Goal: Task Accomplishment & Management: Complete application form

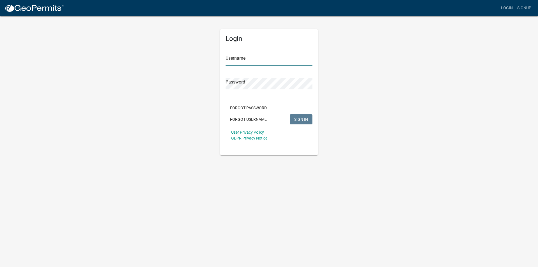
click at [288, 64] on input "Username" at bounding box center [269, 59] width 87 height 11
type input "ecoATMBainbridge"
click at [244, 93] on form "Username ecoATMBainbridge Password Forgot Password Forgot Username SIGN IN User…" at bounding box center [269, 95] width 87 height 98
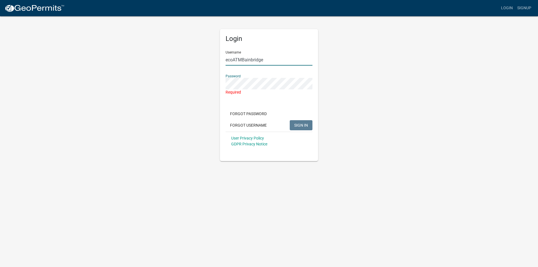
click at [235, 58] on input "ecoATMBainbridge" at bounding box center [269, 59] width 87 height 11
click at [242, 58] on input "ecoATMBainbridge" at bounding box center [269, 59] width 87 height 11
click at [264, 71] on div "Password Required" at bounding box center [269, 82] width 87 height 25
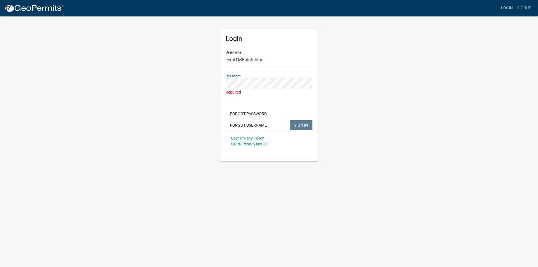
click at [244, 33] on div "Login Username ecoATMBainbridge Password Required Forgot Password Forgot Userna…" at bounding box center [269, 95] width 98 height 132
click at [505, 10] on link "Login" at bounding box center [507, 8] width 16 height 11
click at [508, 8] on link "Login" at bounding box center [507, 8] width 16 height 11
click at [272, 50] on div "Username ecoATMBainbridge" at bounding box center [269, 55] width 87 height 19
click at [271, 57] on input "ecoATMBainbridge" at bounding box center [269, 59] width 87 height 11
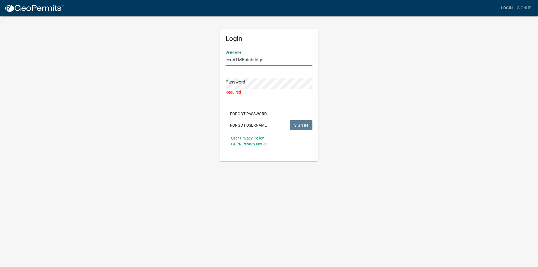
click at [271, 57] on input "ecoATMBainbridge" at bounding box center [269, 59] width 87 height 11
click at [12, 4] on img at bounding box center [34, 8] width 60 height 8
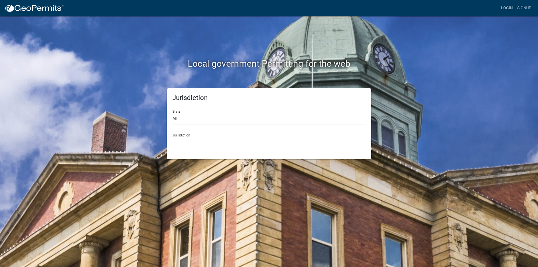
click at [195, 133] on div "Jurisdiction [GEOGRAPHIC_DATA], [US_STATE] [GEOGRAPHIC_DATA], [US_STATE][PERSON…" at bounding box center [268, 138] width 193 height 19
click at [196, 140] on select "[GEOGRAPHIC_DATA], [US_STATE] [GEOGRAPHIC_DATA], [US_STATE][PERSON_NAME][GEOGRA…" at bounding box center [268, 142] width 193 height 11
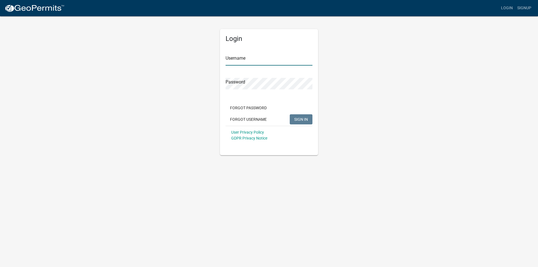
click at [279, 60] on input "Username" at bounding box center [269, 59] width 87 height 11
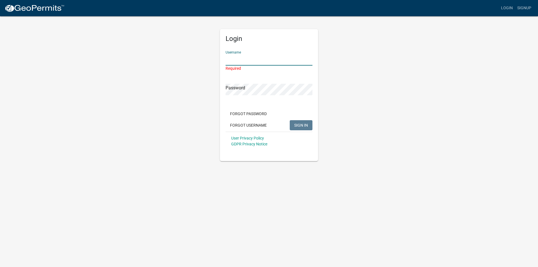
click at [241, 66] on div "Required" at bounding box center [269, 69] width 87 height 6
click at [241, 62] on input "Username" at bounding box center [269, 59] width 87 height 11
type input "[PERSON_NAME][DOMAIN_NAME][EMAIL_ADDRESS][PERSON_NAME][DOMAIN_NAME]"
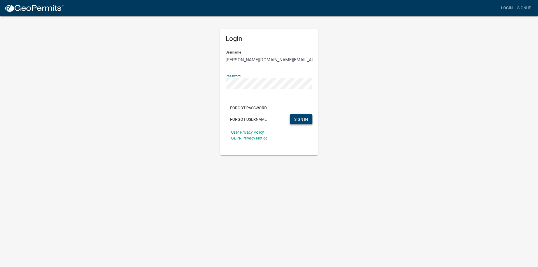
click at [293, 117] on button "SIGN IN" at bounding box center [301, 119] width 23 height 10
click at [252, 53] on div "Username [PERSON_NAME][DOMAIN_NAME][EMAIL_ADDRESS][PERSON_NAME][DOMAIN_NAME]" at bounding box center [269, 55] width 87 height 19
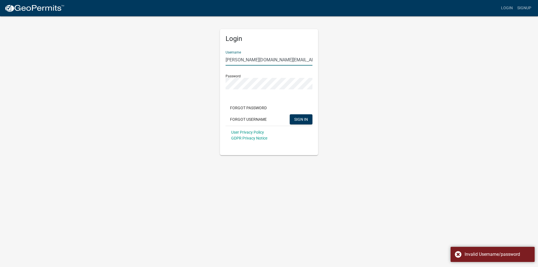
click at [251, 56] on input "[PERSON_NAME][DOMAIN_NAME][EMAIL_ADDRESS][PERSON_NAME][DOMAIN_NAME]" at bounding box center [269, 59] width 87 height 11
click at [251, 57] on input "[PERSON_NAME][DOMAIN_NAME][EMAIL_ADDRESS][PERSON_NAME][DOMAIN_NAME]" at bounding box center [269, 59] width 87 height 11
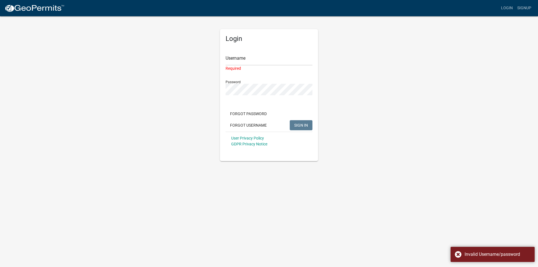
click at [268, 49] on div "Username Required" at bounding box center [269, 58] width 87 height 25
click at [266, 59] on input "Username" at bounding box center [269, 59] width 87 height 11
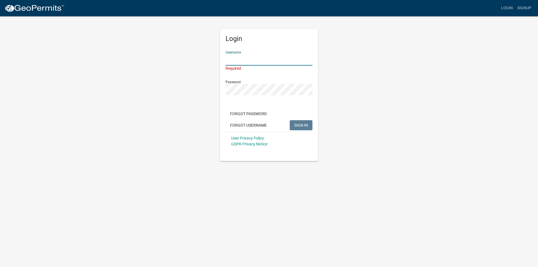
type input "ecoATMBainbridge"
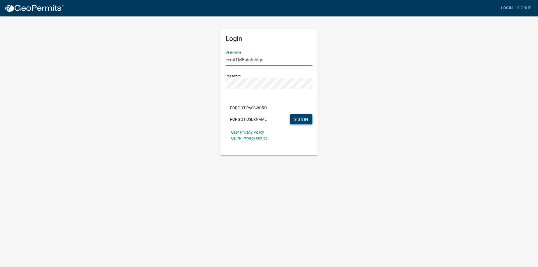
drag, startPoint x: 306, startPoint y: 121, endPoint x: 306, endPoint y: 118, distance: 3.1
click at [306, 118] on span "SIGN IN" at bounding box center [301, 119] width 14 height 4
click at [267, 63] on input "ecoATMBainbridge" at bounding box center [269, 59] width 87 height 11
click at [267, 62] on input "ecoATMBainbridge" at bounding box center [269, 59] width 87 height 11
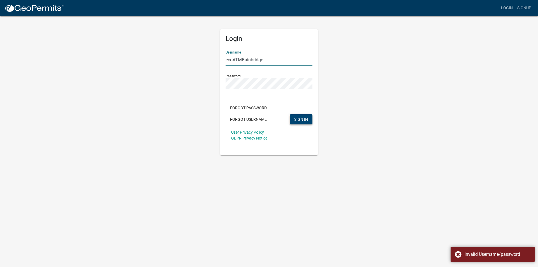
click at [267, 62] on input "ecoATMBainbridge" at bounding box center [269, 59] width 87 height 11
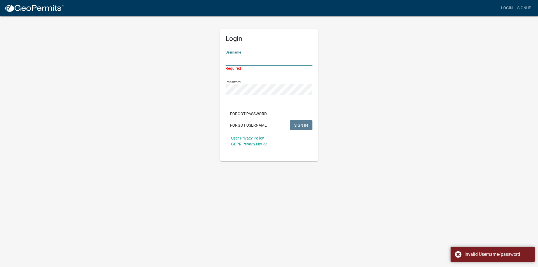
drag, startPoint x: 252, startPoint y: 59, endPoint x: 306, endPoint y: 71, distance: 55.6
click at [306, 71] on div "Username Required" at bounding box center [269, 58] width 87 height 25
type input "ecoATM LLC"
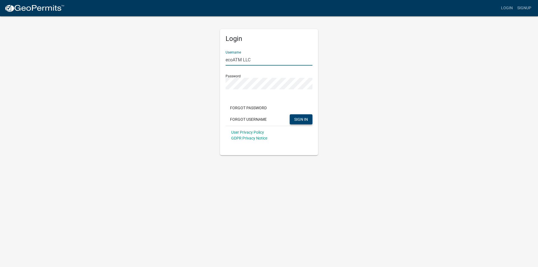
click at [304, 119] on span "SIGN IN" at bounding box center [301, 119] width 14 height 4
click at [261, 55] on input "ecoATM LLC" at bounding box center [269, 59] width 87 height 11
click at [260, 58] on input "ecoATM LLC" at bounding box center [269, 59] width 87 height 11
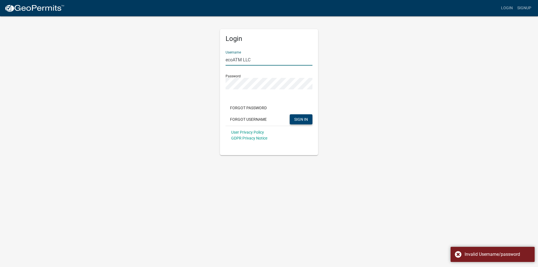
click at [234, 61] on input "ecoATM LLC" at bounding box center [269, 59] width 87 height 11
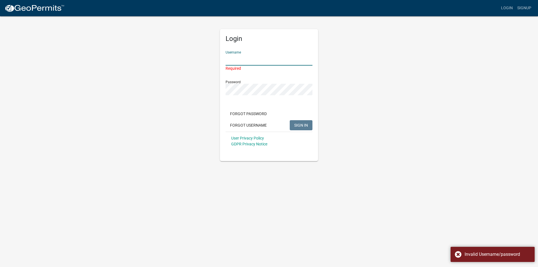
click at [244, 63] on input "Username" at bounding box center [269, 59] width 87 height 11
type input "ecoATMBainbridge"
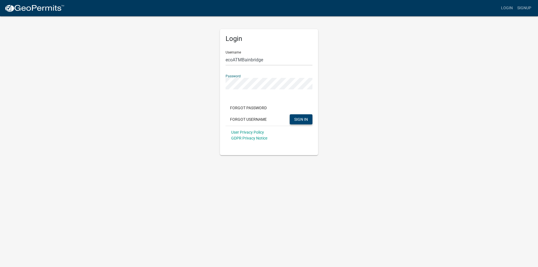
click at [290, 114] on button "SIGN IN" at bounding box center [301, 119] width 23 height 10
click at [289, 63] on input "ecoATMBainbridge" at bounding box center [269, 59] width 87 height 11
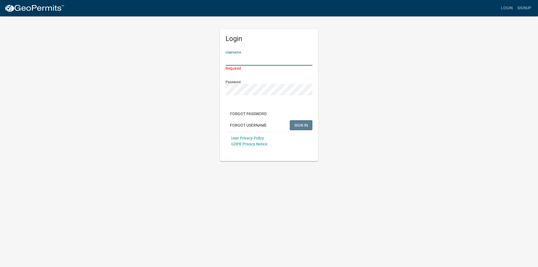
click at [289, 82] on div "Password" at bounding box center [269, 85] width 87 height 19
click at [277, 54] on input "Username" at bounding box center [269, 59] width 87 height 11
type input "ecoATM LLC"
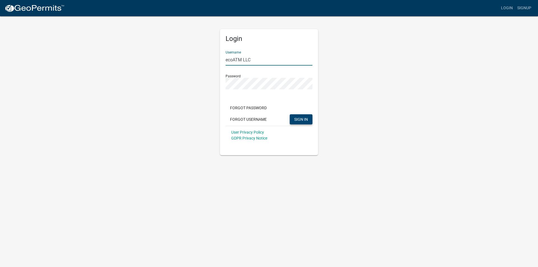
click at [300, 123] on button "SIGN IN" at bounding box center [301, 119] width 23 height 10
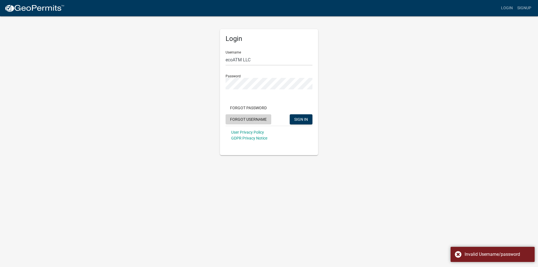
click at [241, 120] on button "Forgot Username" at bounding box center [249, 119] width 46 height 10
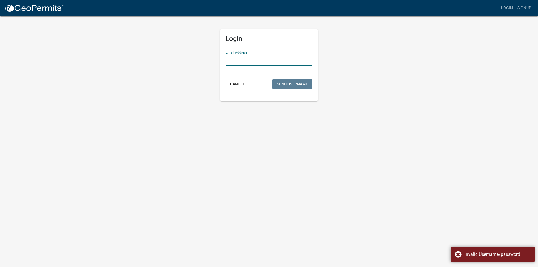
click at [235, 60] on input "Email Address" at bounding box center [269, 59] width 87 height 11
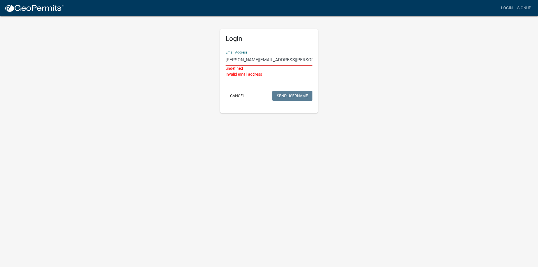
click at [297, 60] on input "[PERSON_NAME][EMAIL_ADDRESS][PERSON_NAME][DOMAIN_NAME]" at bounding box center [269, 59] width 87 height 11
click at [345, 56] on div "Login Email Address [PERSON_NAME][DOMAIN_NAME][EMAIL_ADDRESS][PERSON_NAME][DOMA…" at bounding box center [269, 64] width 320 height 97
click at [228, 64] on input "[PERSON_NAME][DOMAIN_NAME][EMAIL_ADDRESS][PERSON_NAME][DOMAIN_NAME]" at bounding box center [269, 59] width 87 height 11
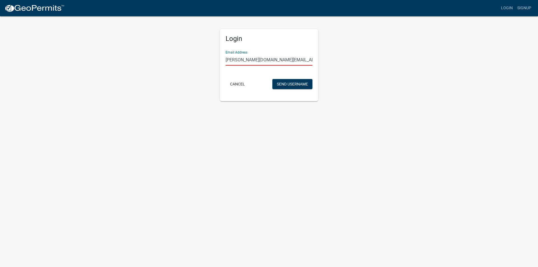
click at [266, 55] on input "[PERSON_NAME][DOMAIN_NAME][EMAIL_ADDRESS][PERSON_NAME][DOMAIN_NAME]" at bounding box center [269, 59] width 87 height 11
type input "[PERSON_NAME][EMAIL_ADDRESS][PERSON_NAME][DOMAIN_NAME]"
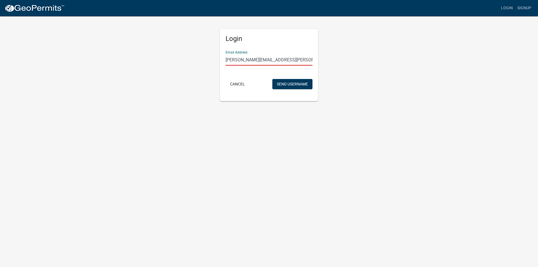
click at [408, 87] on div "Login Email Address [PERSON_NAME][EMAIL_ADDRESS][PERSON_NAME][DOMAIN_NAME] Canc…" at bounding box center [269, 59] width 320 height 86
click at [299, 84] on button "Send Username" at bounding box center [293, 84] width 40 height 10
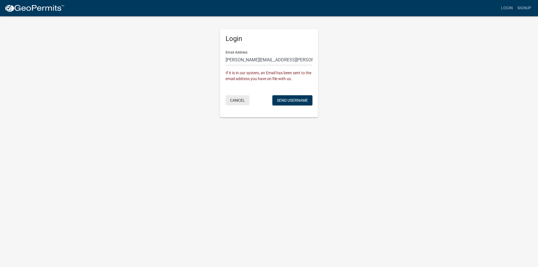
click at [241, 101] on button "Cancel" at bounding box center [238, 100] width 24 height 10
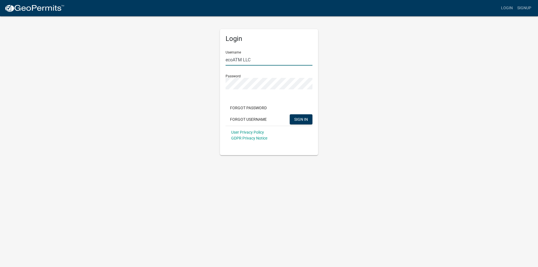
click at [271, 56] on input "ecoATM LLC" at bounding box center [269, 59] width 87 height 11
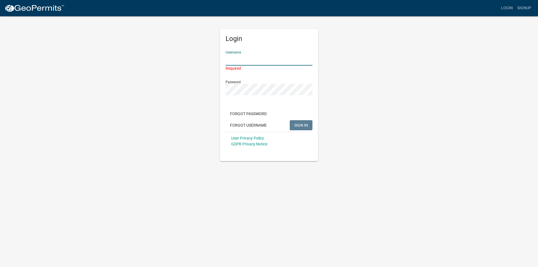
click at [243, 61] on input "Username" at bounding box center [269, 59] width 87 height 11
type input "ecoATMBainbridge"
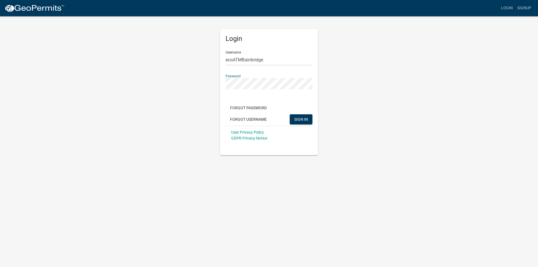
click at [290, 114] on button "SIGN IN" at bounding box center [301, 119] width 23 height 10
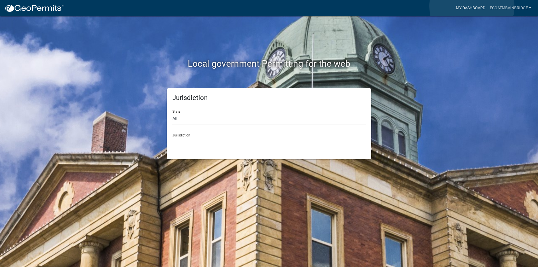
click at [472, 6] on link "My Dashboard" at bounding box center [471, 8] width 34 height 11
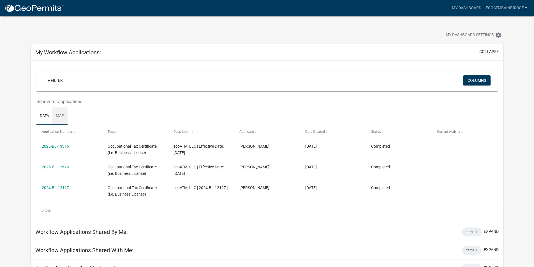
click at [61, 116] on link "Map" at bounding box center [59, 116] width 15 height 18
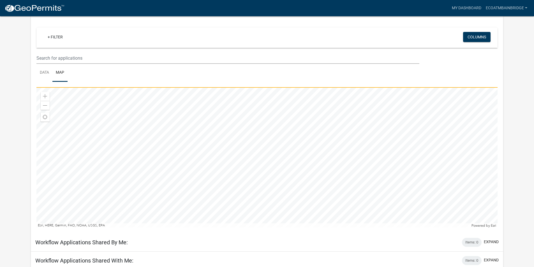
scroll to position [56, 0]
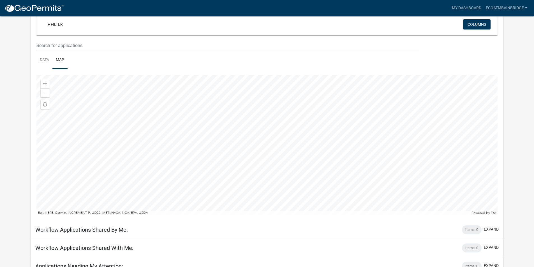
click at [174, 170] on div at bounding box center [266, 145] width 461 height 140
click at [179, 174] on div at bounding box center [266, 145] width 461 height 140
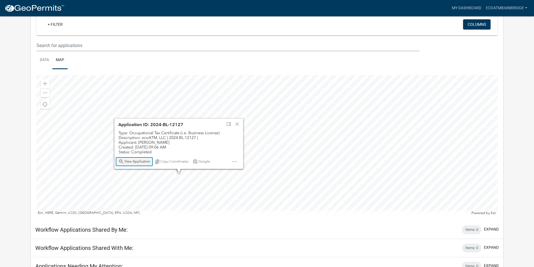
click at [132, 163] on span "View Application" at bounding box center [137, 162] width 26 height 4
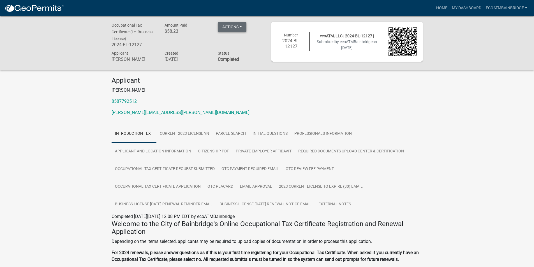
click at [242, 26] on button "Actions" at bounding box center [232, 27] width 29 height 10
click at [235, 66] on link "Renew" at bounding box center [240, 68] width 45 height 13
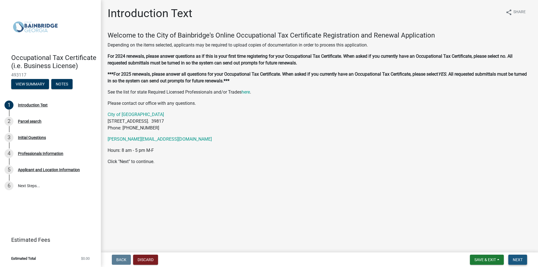
click at [512, 260] on button "Next" at bounding box center [518, 260] width 19 height 10
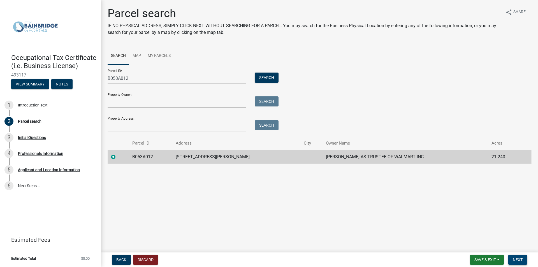
click at [518, 260] on span "Next" at bounding box center [518, 260] width 10 height 4
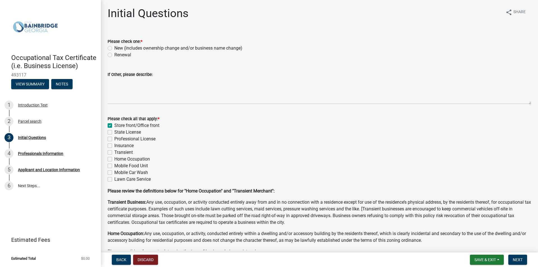
click at [128, 53] on label "Renewal" at bounding box center [122, 55] width 17 height 7
click at [118, 53] on input "Renewal" at bounding box center [116, 54] width 4 height 4
radio input "true"
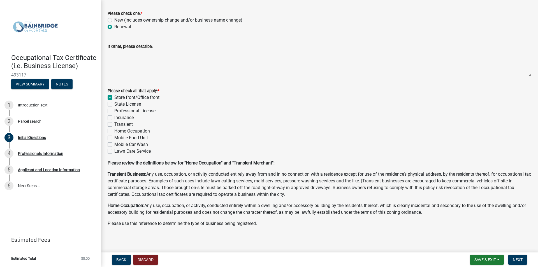
scroll to position [31, 0]
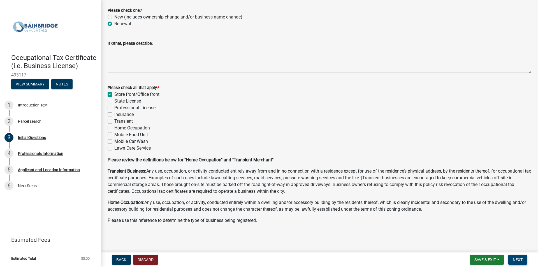
click at [521, 258] on span "Next" at bounding box center [518, 260] width 10 height 4
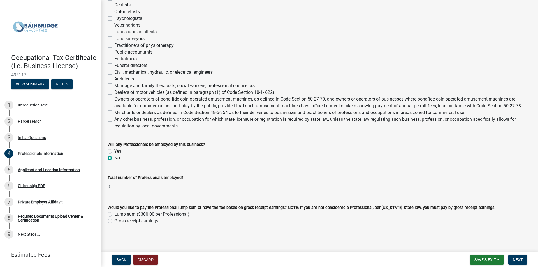
scroll to position [174, 0]
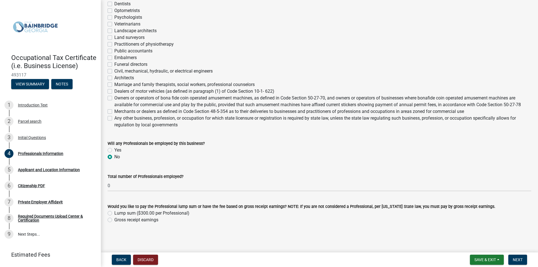
click at [135, 221] on label "Gross receipt earnings" at bounding box center [136, 220] width 44 height 7
click at [118, 220] on input "Gross receipt earnings" at bounding box center [116, 219] width 4 height 4
radio input "true"
click at [521, 257] on button "Next" at bounding box center [518, 260] width 19 height 10
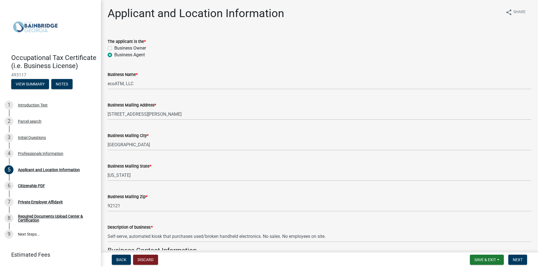
click at [159, 108] on div "Business Mailing Address *" at bounding box center [320, 105] width 424 height 7
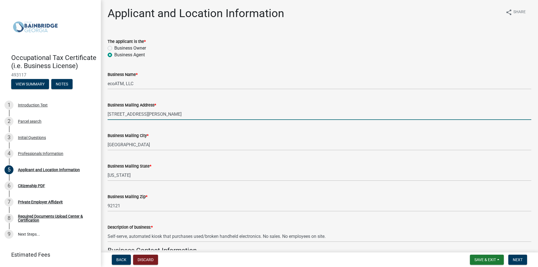
click at [156, 112] on input "[STREET_ADDRESS][PERSON_NAME]" at bounding box center [320, 113] width 424 height 11
type input "[STREET_ADDRESS]"
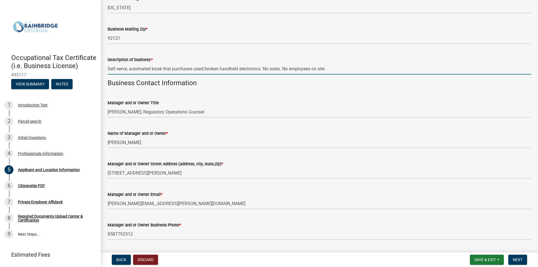
scroll to position [168, 0]
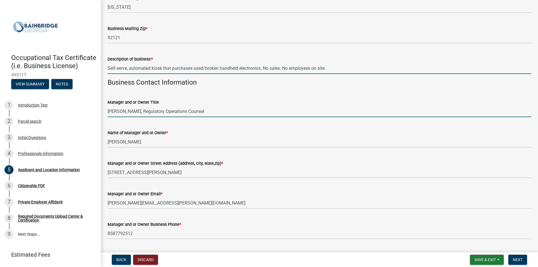
click at [128, 114] on input "[PERSON_NAME], Regulatory Operations Counsel" at bounding box center [320, 111] width 424 height 11
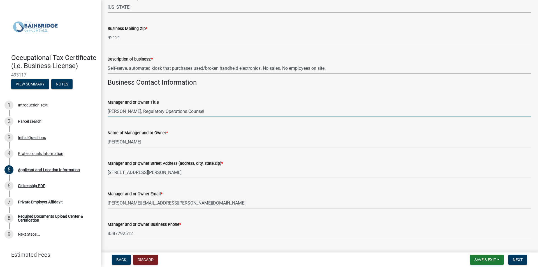
drag, startPoint x: 128, startPoint y: 114, endPoint x: 120, endPoint y: 113, distance: 8.2
click at [120, 113] on input "[PERSON_NAME], Regulatory Operations Counsel" at bounding box center [320, 111] width 424 height 11
drag, startPoint x: 120, startPoint y: 113, endPoint x: 105, endPoint y: 112, distance: 14.6
click at [105, 112] on div "Manager and or Owner Title [PERSON_NAME], Regulatory Operations Counsel" at bounding box center [319, 104] width 432 height 26
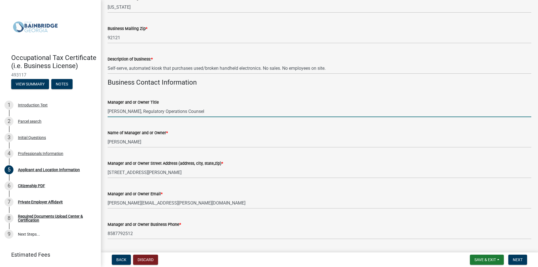
type input "[PERSON_NAME], Regulatory Operations Counsel"
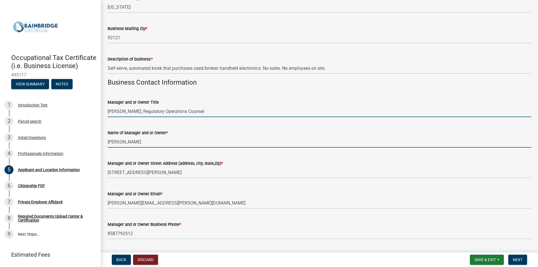
click at [124, 143] on input "[PERSON_NAME]" at bounding box center [320, 141] width 424 height 11
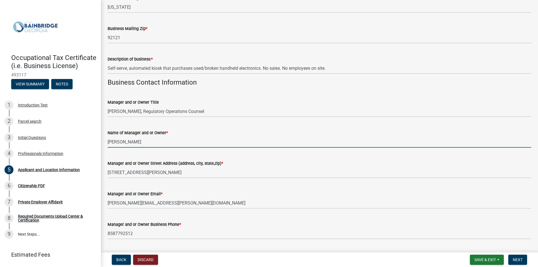
drag, startPoint x: 124, startPoint y: 143, endPoint x: 100, endPoint y: 142, distance: 24.4
click at [100, 142] on div "Occupational Tax Certificate (i.e. Business License) 493117 View Summary Notes …" at bounding box center [269, 133] width 538 height 267
type input "[PERSON_NAME]"
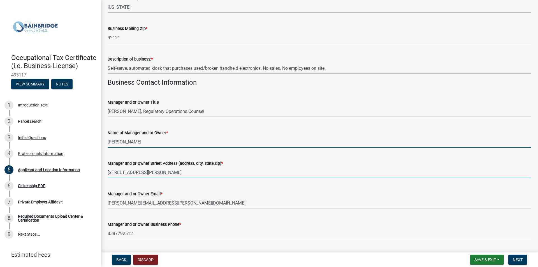
click at [128, 174] on input "[STREET_ADDRESS][PERSON_NAME]" at bounding box center [320, 172] width 424 height 11
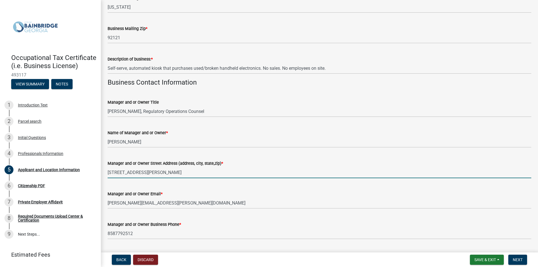
click at [128, 174] on input "[STREET_ADDRESS][PERSON_NAME]" at bounding box center [320, 172] width 424 height 11
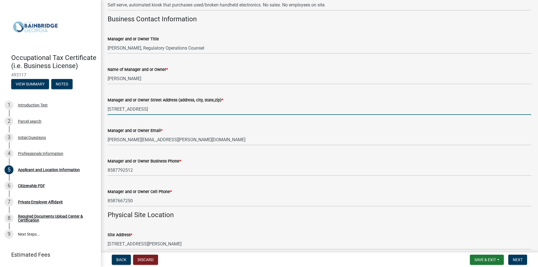
scroll to position [280, 0]
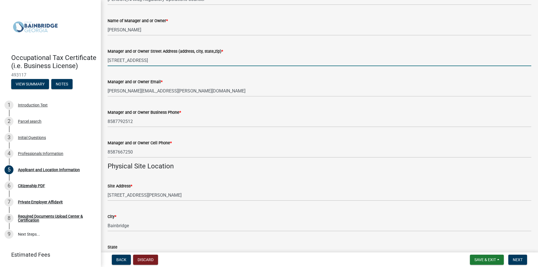
type input "[STREET_ADDRESS]"
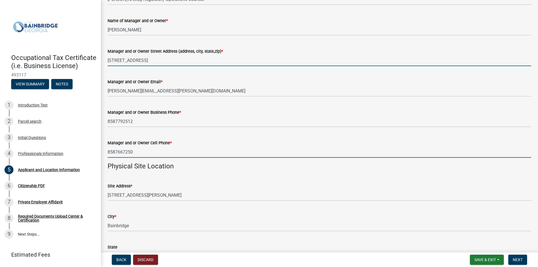
click at [128, 153] on input "8587667250" at bounding box center [320, 151] width 424 height 11
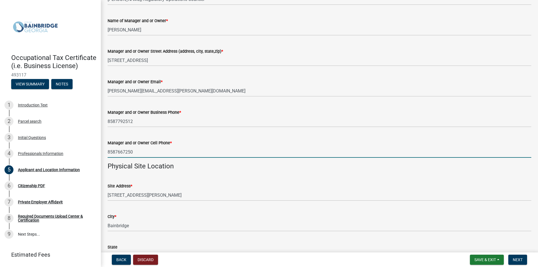
click at [133, 152] on input "8587667250" at bounding box center [320, 151] width 424 height 11
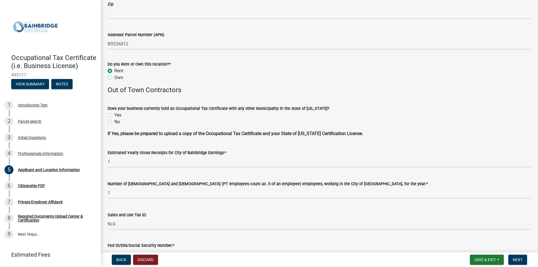
scroll to position [589, 0]
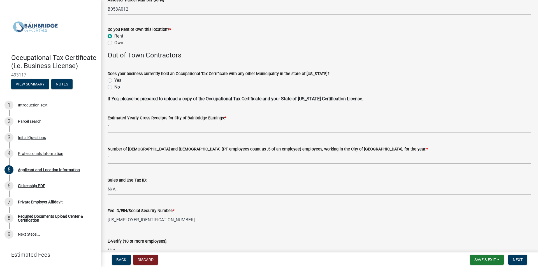
type input "8587667244"
click at [114, 80] on label "Yes" at bounding box center [117, 80] width 7 height 7
click at [114, 80] on input "Yes" at bounding box center [116, 79] width 4 height 4
radio input "true"
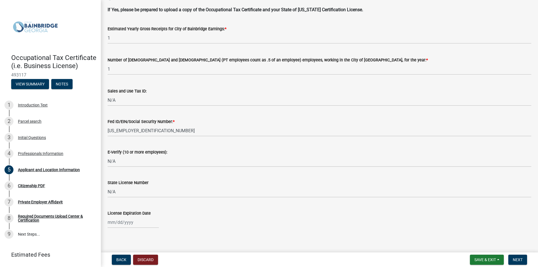
scroll to position [683, 0]
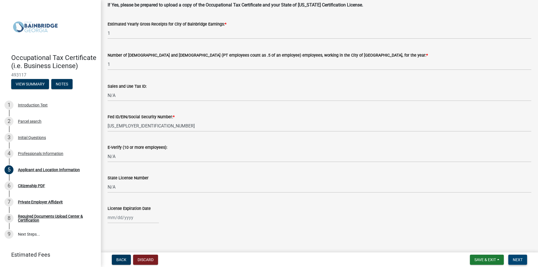
click at [516, 258] on span "Next" at bounding box center [518, 260] width 10 height 4
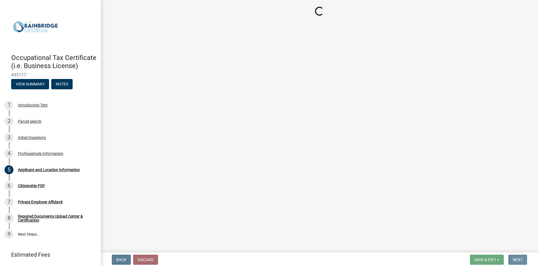
scroll to position [0, 0]
